Goal: Information Seeking & Learning: Learn about a topic

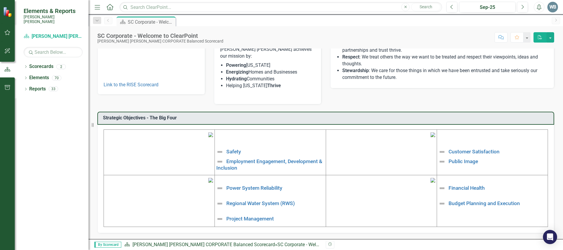
scroll to position [118, 0]
click at [230, 149] on link "Safety" at bounding box center [233, 152] width 15 height 6
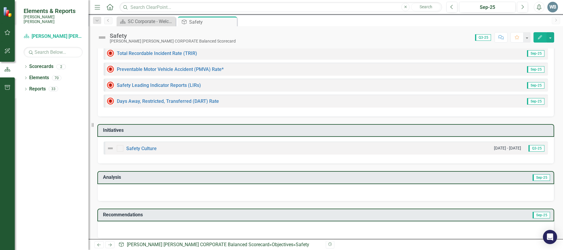
scroll to position [88, 0]
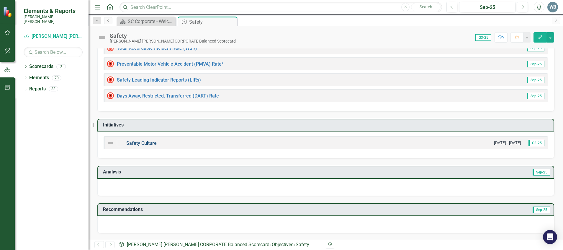
click at [150, 143] on link "Safety Culture" at bounding box center [141, 143] width 30 height 6
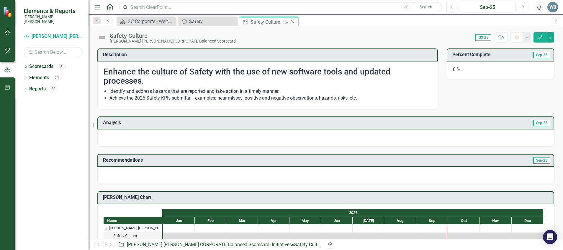
click at [293, 24] on div "Close" at bounding box center [293, 21] width 7 height 7
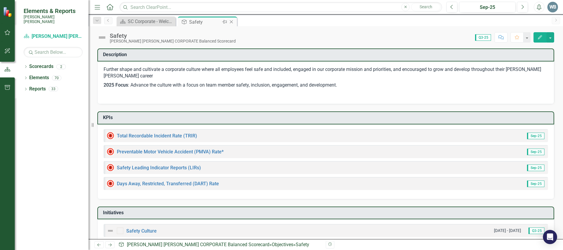
click at [233, 22] on icon "Close" at bounding box center [232, 21] width 6 height 5
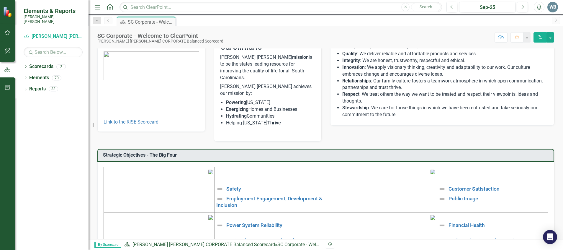
scroll to position [44, 0]
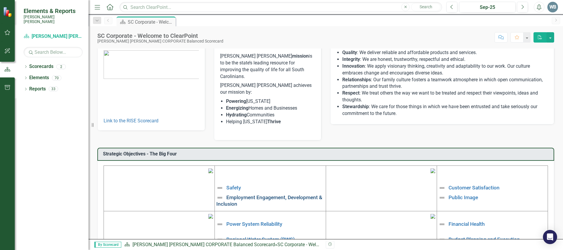
click at [253, 166] on link "Employment Engagement, Development & Inclusion" at bounding box center [269, 200] width 106 height 12
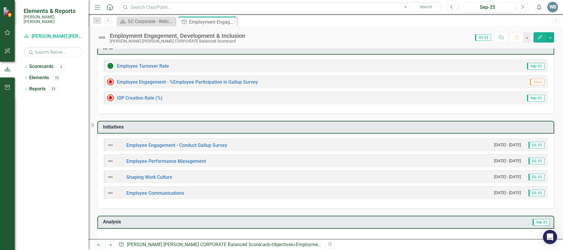
scroll to position [74, 0]
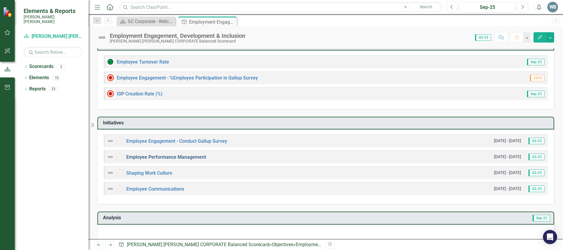
click at [165, 155] on link "Employee Performance Management" at bounding box center [166, 157] width 80 height 6
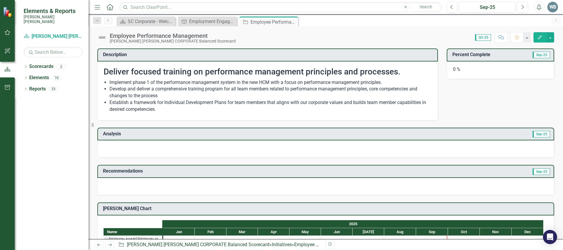
drag, startPoint x: 293, startPoint y: 22, endPoint x: 293, endPoint y: 31, distance: 8.6
click at [0, 0] on icon "Close" at bounding box center [0, 0] width 0 height 0
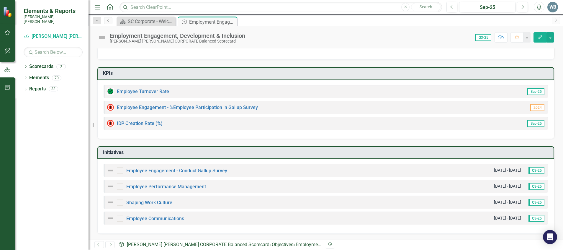
scroll to position [74, 0]
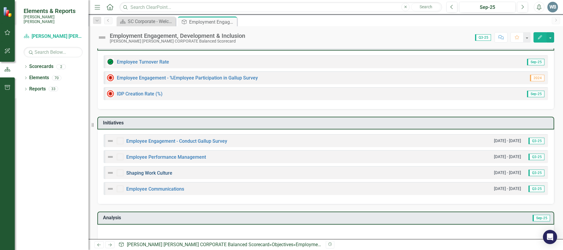
click at [152, 166] on link "Shaping Work Culture" at bounding box center [149, 173] width 46 height 6
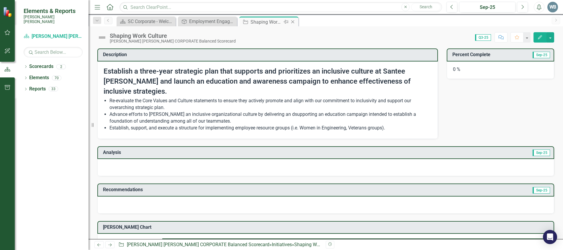
click at [292, 21] on icon "Close" at bounding box center [293, 21] width 6 height 5
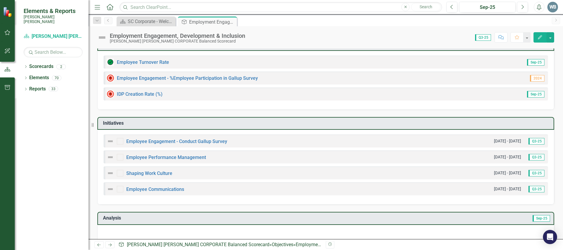
scroll to position [74, 0]
click at [160, 166] on link "Shaping Work Culture" at bounding box center [149, 173] width 46 height 6
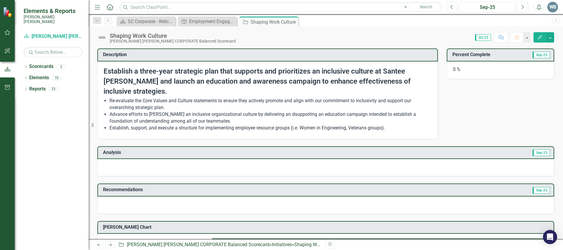
drag, startPoint x: 291, startPoint y: 21, endPoint x: 236, endPoint y: 41, distance: 59.0
click at [0, 0] on icon at bounding box center [0, 0] width 0 height 0
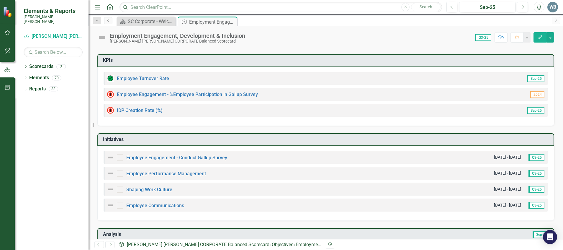
scroll to position [74, 0]
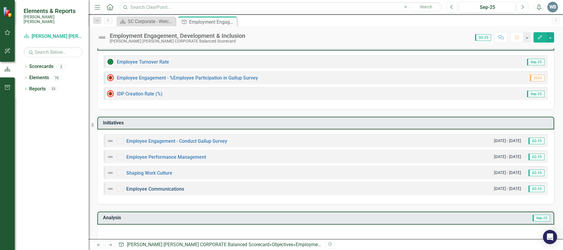
click at [145, 166] on link "Employee Communications" at bounding box center [155, 189] width 58 height 6
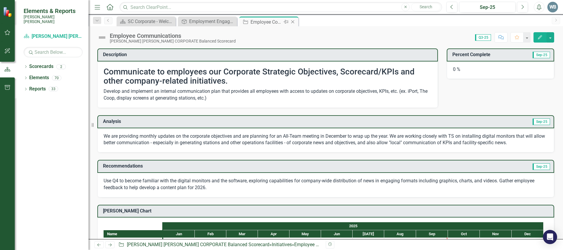
click at [295, 21] on icon "Close" at bounding box center [293, 21] width 6 height 5
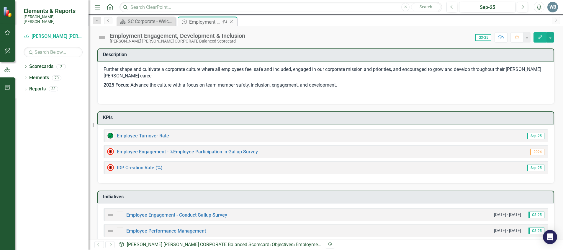
click at [232, 22] on icon at bounding box center [231, 21] width 3 height 3
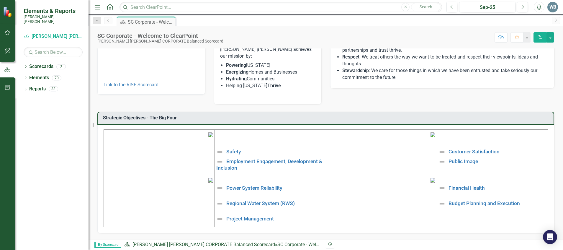
scroll to position [121, 0]
click at [249, 166] on link "Power System Reliability" at bounding box center [254, 188] width 56 height 6
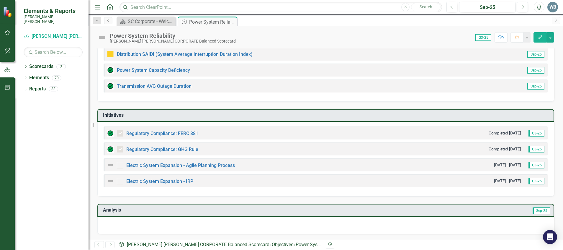
scroll to position [89, 0]
click at [188, 162] on link "Electric System Expansion - Agile Planning Process" at bounding box center [180, 165] width 109 height 6
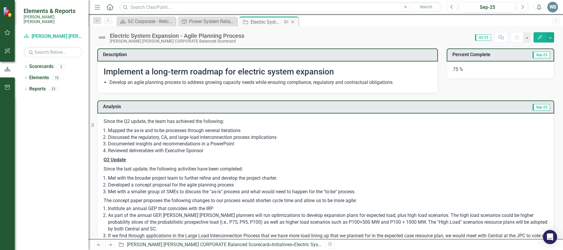
click at [294, 23] on icon "Close" at bounding box center [293, 21] width 6 height 5
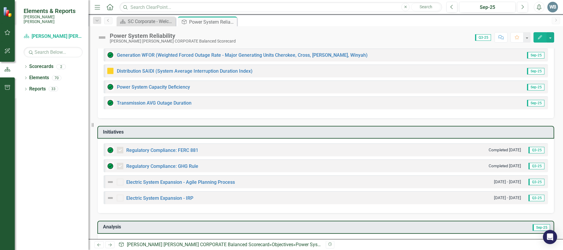
scroll to position [74, 0]
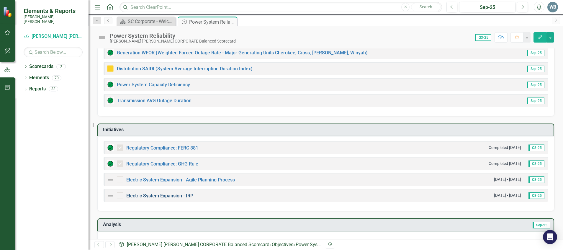
click at [180, 166] on link "Electric System Expansion - IRP" at bounding box center [159, 196] width 67 height 6
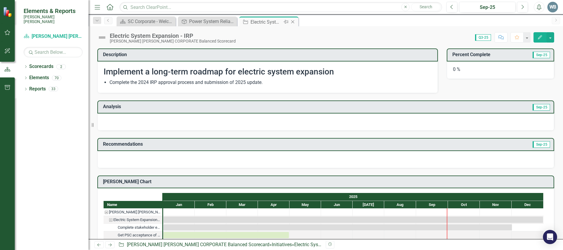
click at [296, 20] on div "Close" at bounding box center [293, 21] width 7 height 7
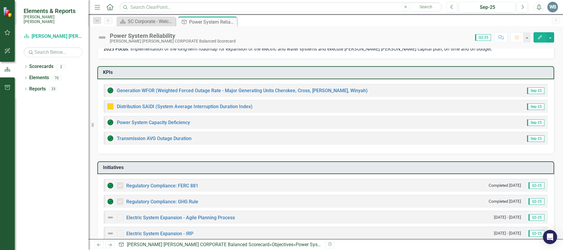
scroll to position [44, 0]
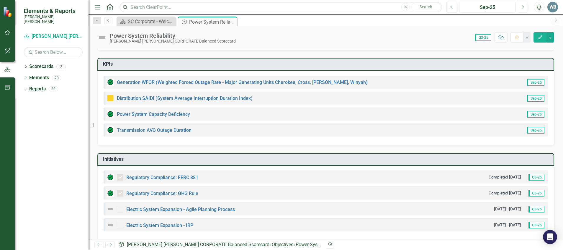
click at [189, 166] on div "Regulatory Compliance: GHG Rule Completed [DATE] Q3-25" at bounding box center [326, 192] width 445 height 13
click at [189, 166] on link "Regulatory Compliance: GHG Rule" at bounding box center [162, 193] width 72 height 6
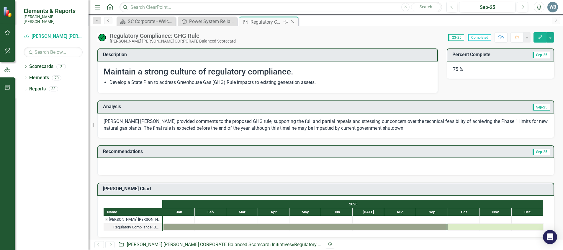
click at [296, 22] on icon "Close" at bounding box center [293, 21] width 6 height 5
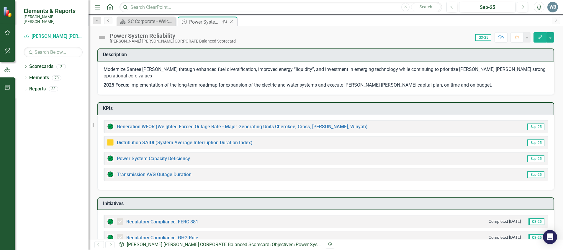
click at [231, 21] on icon "Close" at bounding box center [232, 21] width 6 height 5
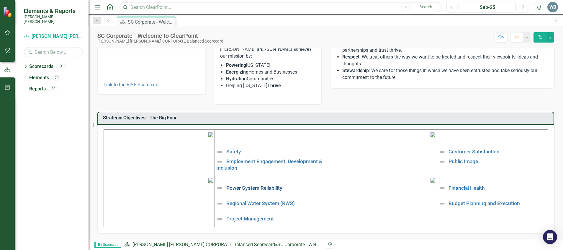
scroll to position [121, 0]
click at [265, 166] on link "Regional Water System (RWS)" at bounding box center [260, 203] width 68 height 6
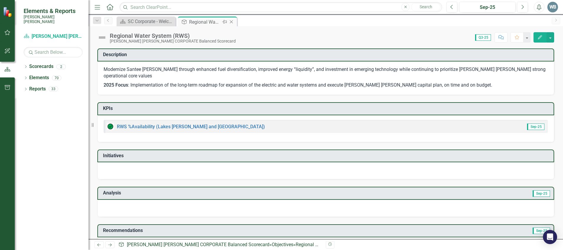
click at [232, 22] on icon "Close" at bounding box center [232, 21] width 6 height 5
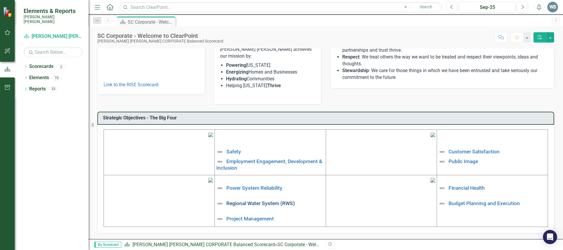
scroll to position [121, 0]
click at [254, 166] on link "Project Management" at bounding box center [250, 219] width 48 height 6
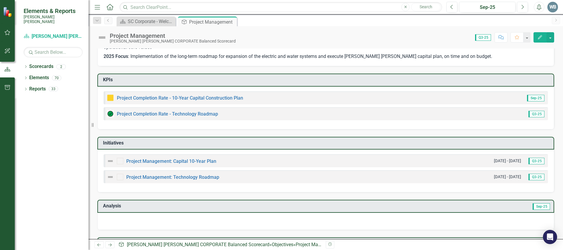
scroll to position [30, 0]
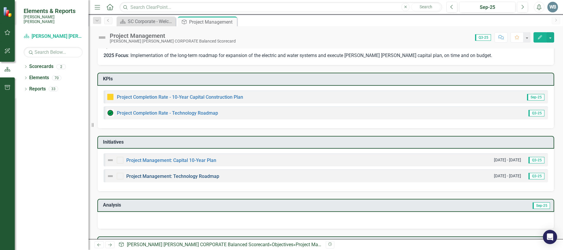
click at [199, 166] on link "Project Management: Technology Roadmap" at bounding box center [172, 176] width 93 height 6
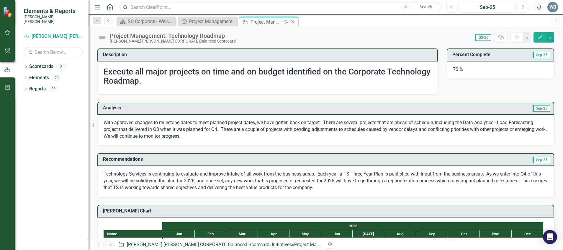
click at [294, 20] on icon "Close" at bounding box center [293, 21] width 6 height 5
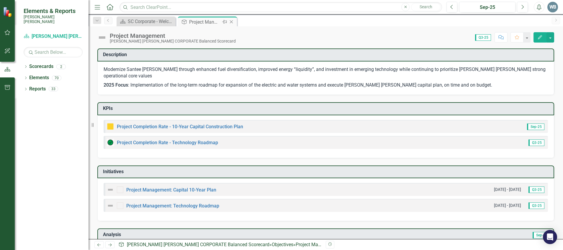
click at [232, 22] on icon "Close" at bounding box center [232, 21] width 6 height 5
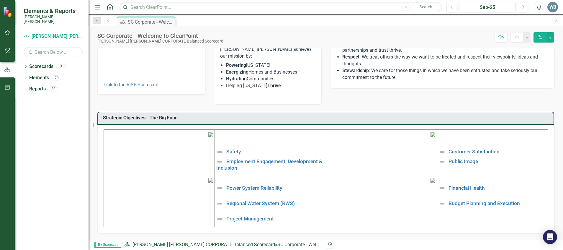
scroll to position [121, 0]
click at [375, 149] on link "Customer Satisfaction" at bounding box center [474, 152] width 51 height 6
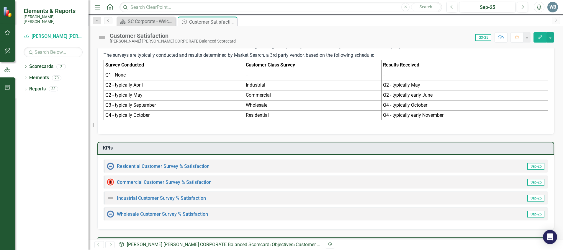
scroll to position [162, 0]
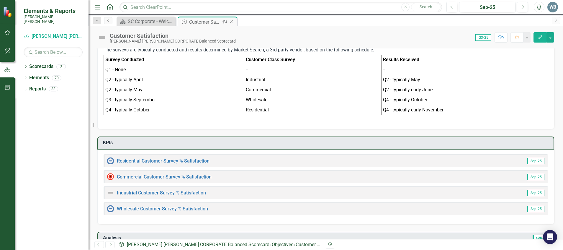
click at [231, 22] on icon "Close" at bounding box center [232, 21] width 6 height 5
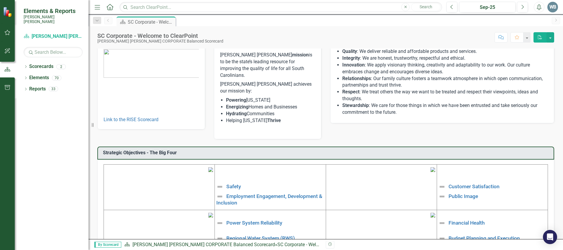
scroll to position [74, 0]
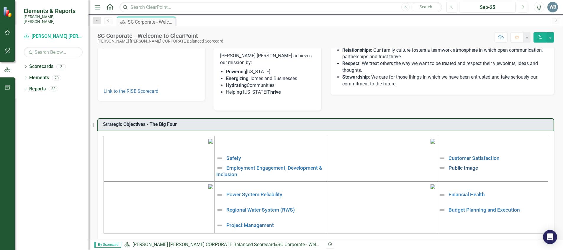
click at [375, 164] on link "Public Image" at bounding box center [464, 167] width 30 height 6
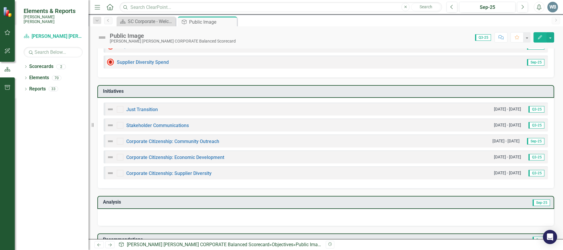
scroll to position [74, 0]
click at [189, 166] on link "Corporate Citizenship: Supplier Diversity" at bounding box center [168, 173] width 85 height 6
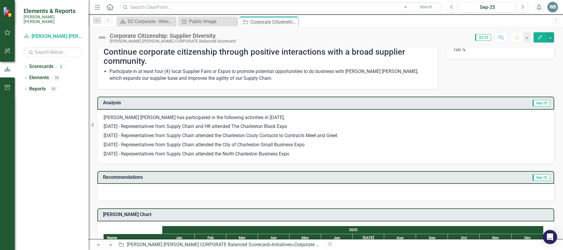
scroll to position [15, 0]
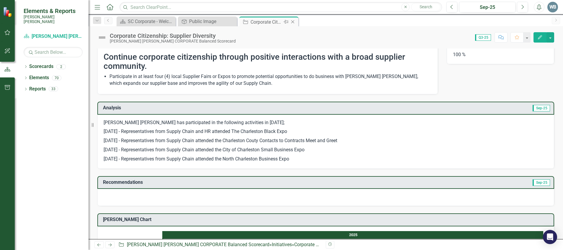
click at [293, 20] on icon "Close" at bounding box center [293, 21] width 6 height 5
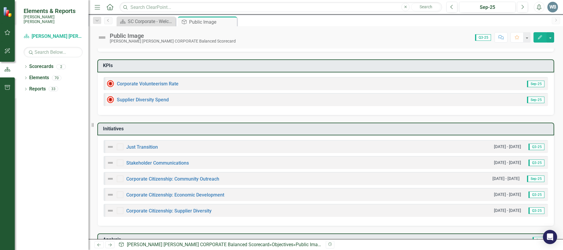
scroll to position [44, 0]
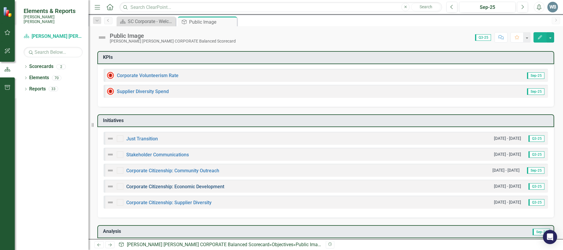
click at [178, 166] on link "Corporate Citizenship: Economic Development" at bounding box center [175, 187] width 98 height 6
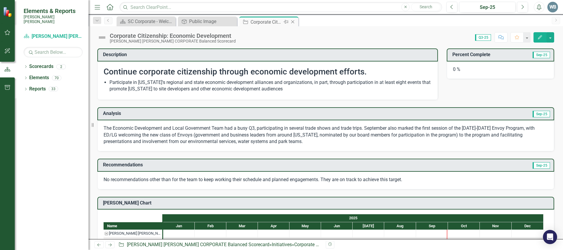
click at [291, 22] on icon "Close" at bounding box center [293, 21] width 6 height 5
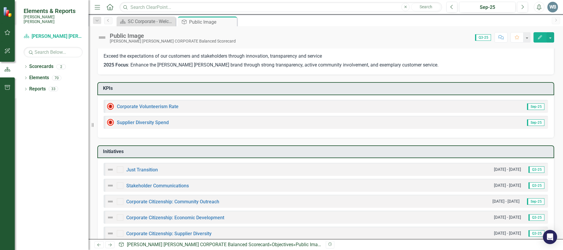
scroll to position [30, 0]
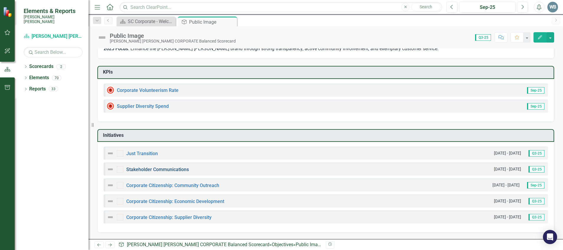
click at [166, 166] on link "Stakeholder Communications" at bounding box center [157, 170] width 63 height 6
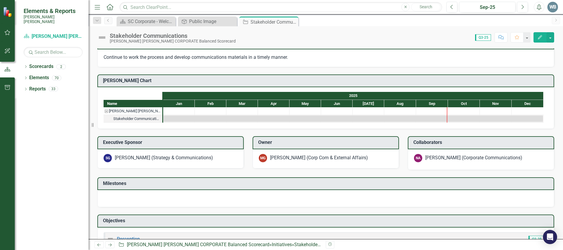
scroll to position [133, 0]
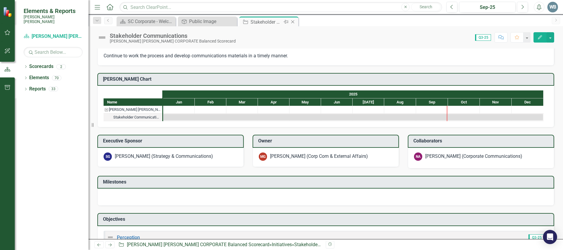
click at [295, 23] on icon "Close" at bounding box center [293, 21] width 6 height 5
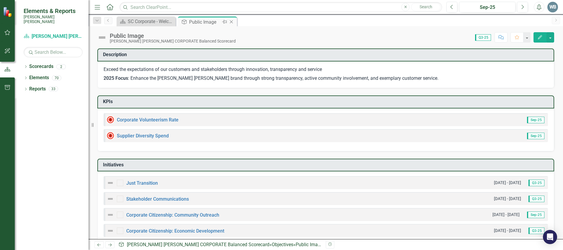
click at [234, 21] on icon "Close" at bounding box center [232, 21] width 6 height 5
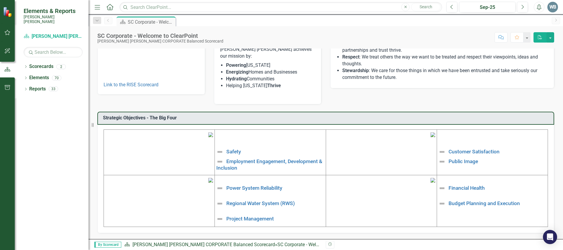
scroll to position [121, 0]
click at [375, 166] on link "Financial Health" at bounding box center [467, 188] width 36 height 6
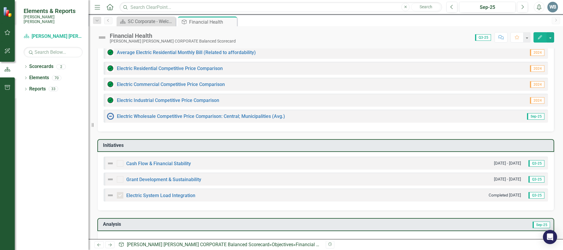
scroll to position [89, 0]
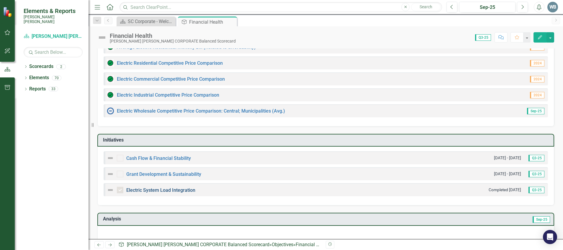
click at [174, 166] on link "Electric System Load Integration" at bounding box center [160, 190] width 69 height 6
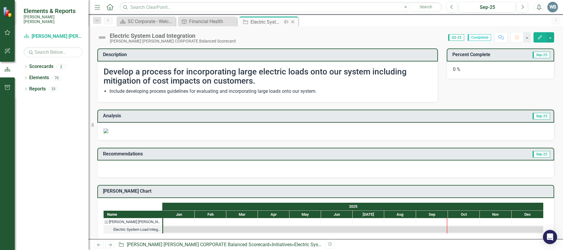
click at [295, 19] on icon "Close" at bounding box center [293, 21] width 6 height 5
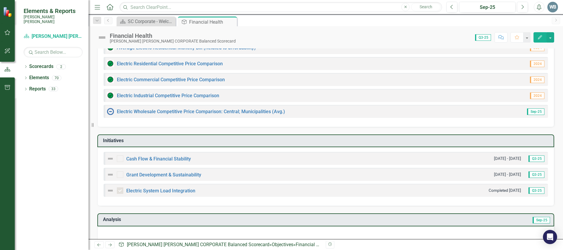
scroll to position [89, 0]
click at [176, 166] on link "Grant Development & Sustainability" at bounding box center [163, 174] width 75 height 6
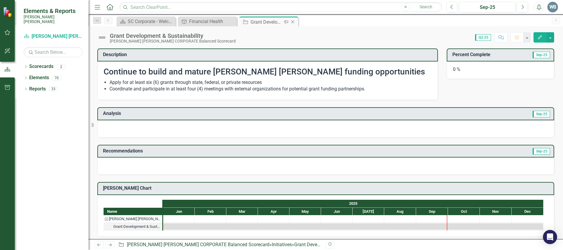
click at [293, 23] on icon "Close" at bounding box center [293, 21] width 6 height 5
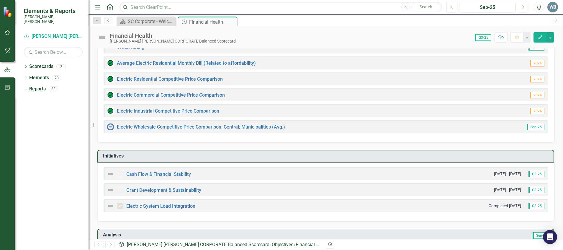
scroll to position [74, 0]
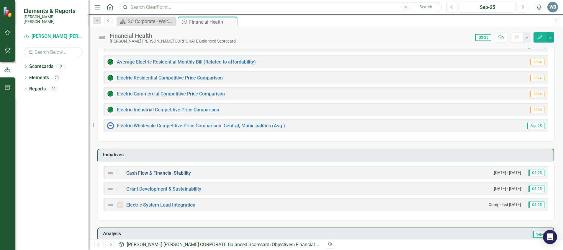
click at [162, 166] on link "Cash Flow & Financial Stability" at bounding box center [158, 173] width 65 height 6
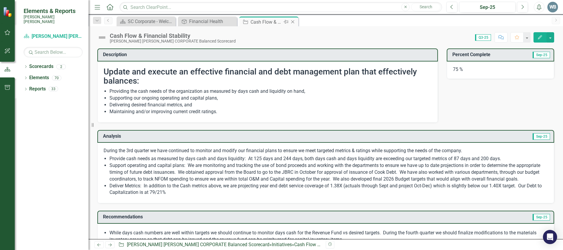
click at [292, 20] on icon "Close" at bounding box center [293, 21] width 6 height 5
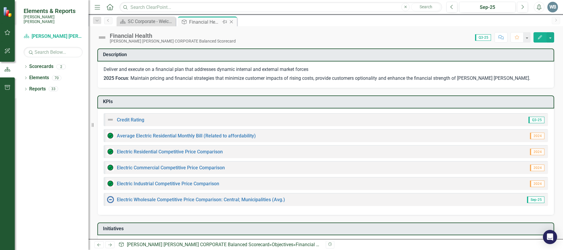
click at [232, 22] on icon at bounding box center [231, 21] width 3 height 3
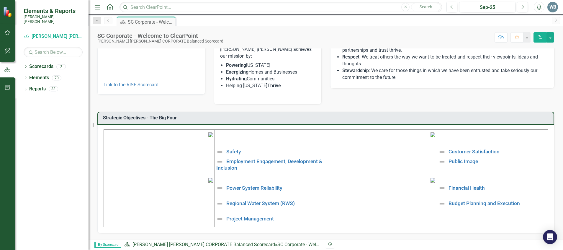
scroll to position [121, 0]
click at [375, 166] on link "Budget Planning and Execution" at bounding box center [484, 203] width 71 height 6
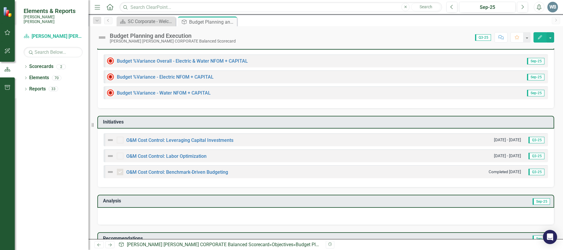
scroll to position [58, 0]
click at [203, 166] on link "O&M Cost Control: Benchmark-Driven Budgeting" at bounding box center [177, 172] width 102 height 6
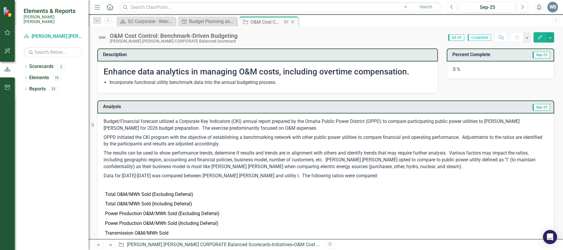
click at [294, 23] on icon "Close" at bounding box center [293, 21] width 6 height 5
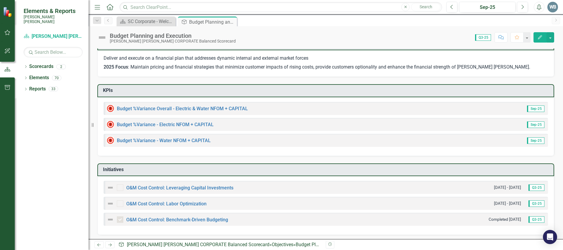
scroll to position [30, 0]
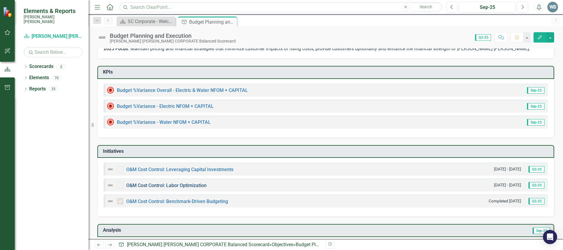
click at [177, 166] on link "O&M Cost Control: Labor Optimization" at bounding box center [166, 185] width 80 height 6
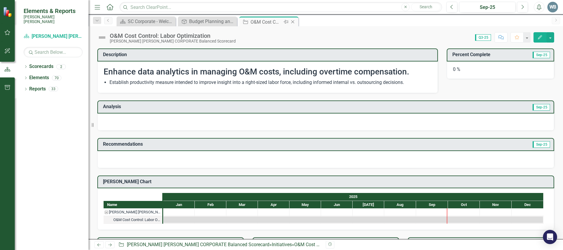
click at [293, 21] on icon "Close" at bounding box center [293, 21] width 6 height 5
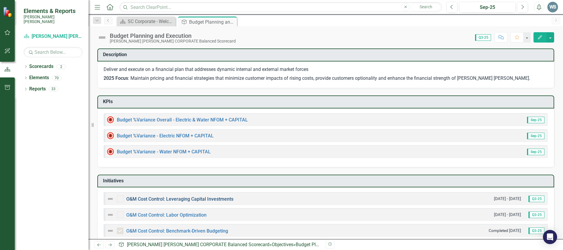
click at [210, 166] on link "O&M Cost Control: Leveraging Capital Investments" at bounding box center [179, 199] width 107 height 6
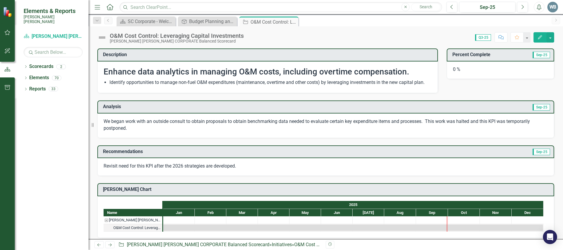
click at [0, 0] on icon "Close" at bounding box center [0, 0] width 0 height 0
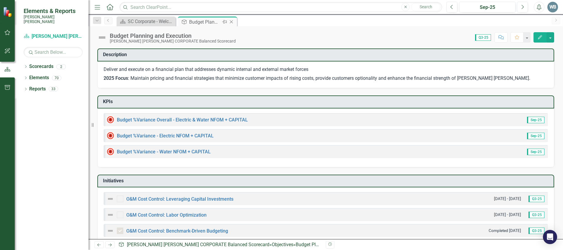
click at [231, 20] on icon "Close" at bounding box center [232, 21] width 6 height 5
